Goal: Task Accomplishment & Management: Manage account settings

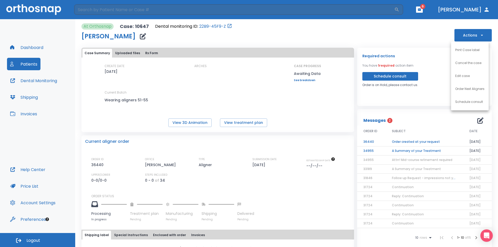
click at [32, 63] on div at bounding box center [249, 123] width 498 height 247
click at [31, 63] on button "Patients" at bounding box center [23, 64] width 33 height 12
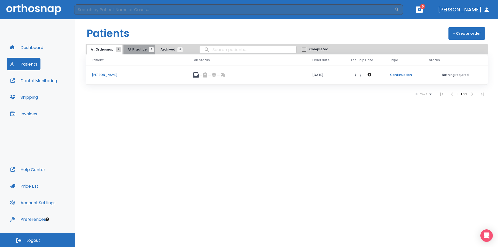
click at [139, 51] on span "At Practice 7" at bounding box center [140, 49] width 24 height 5
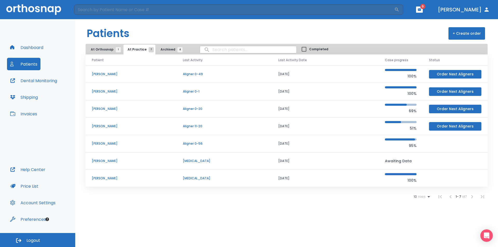
click at [104, 143] on p "[PERSON_NAME]" at bounding box center [131, 143] width 79 height 5
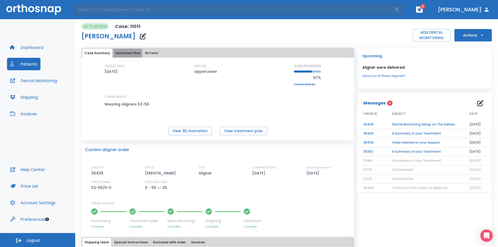
click at [130, 57] on button "Uploaded files" at bounding box center [127, 53] width 29 height 9
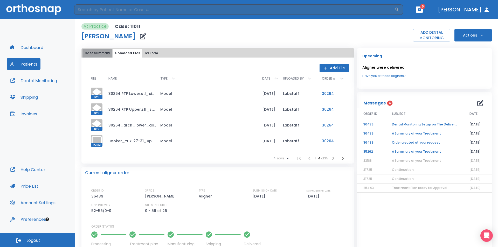
click at [102, 54] on button "Case Summary" at bounding box center [97, 53] width 30 height 9
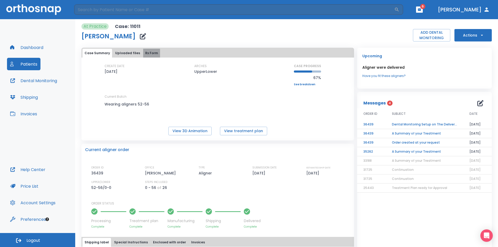
click at [155, 54] on button "Rx Form" at bounding box center [151, 53] width 17 height 9
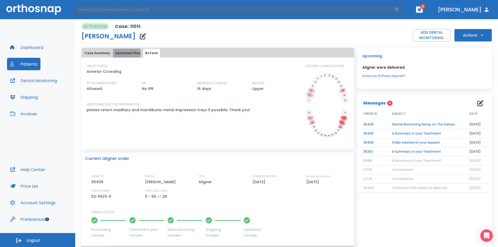
click at [123, 54] on button "Uploaded files" at bounding box center [127, 53] width 29 height 9
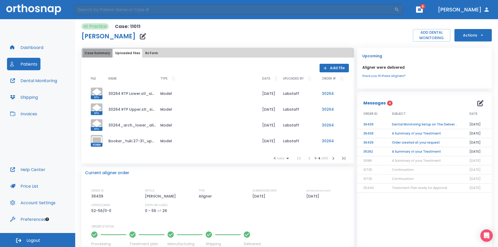
click at [107, 52] on button "Case Summary" at bounding box center [97, 53] width 30 height 9
